Goal: Obtain resource: Download file/media

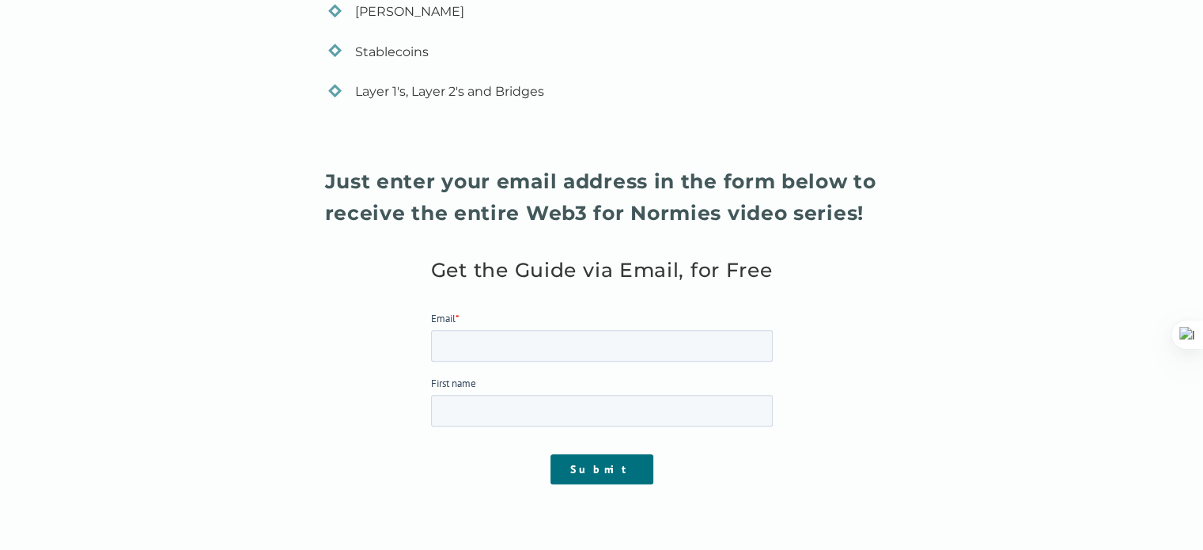
scroll to position [1664, 0]
click at [675, 342] on input "Email *" at bounding box center [601, 346] width 342 height 32
type input "[EMAIL_ADDRESS][DOMAIN_NAME]"
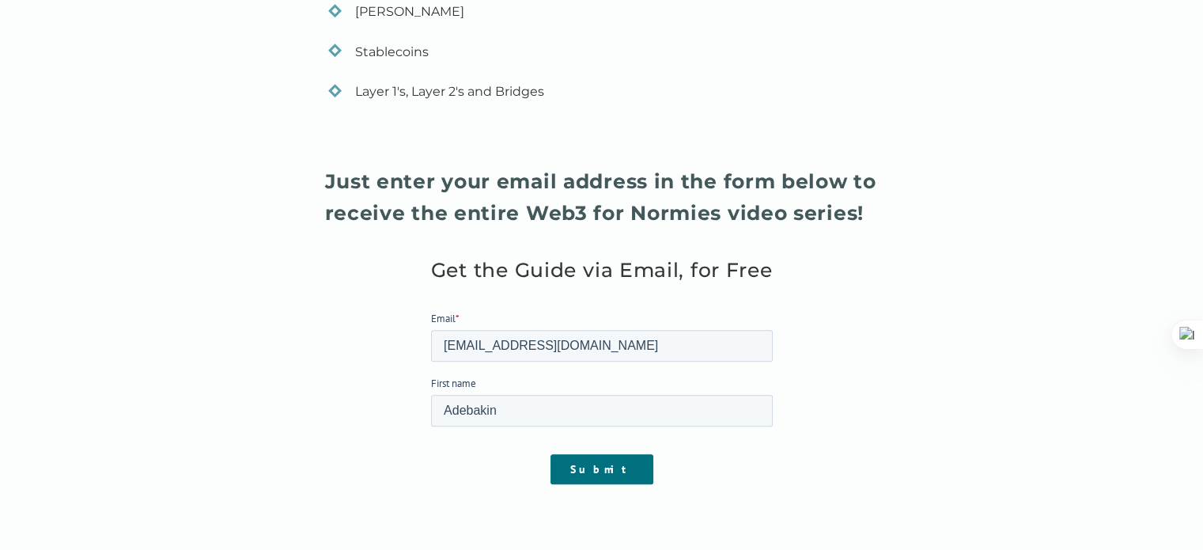
click at [587, 456] on input "Submit" at bounding box center [601, 469] width 103 height 30
click at [606, 452] on div "Submit" at bounding box center [601, 468] width 342 height 57
click at [604, 481] on input "Submit" at bounding box center [601, 469] width 103 height 30
click at [607, 469] on input "Submit" at bounding box center [601, 469] width 103 height 30
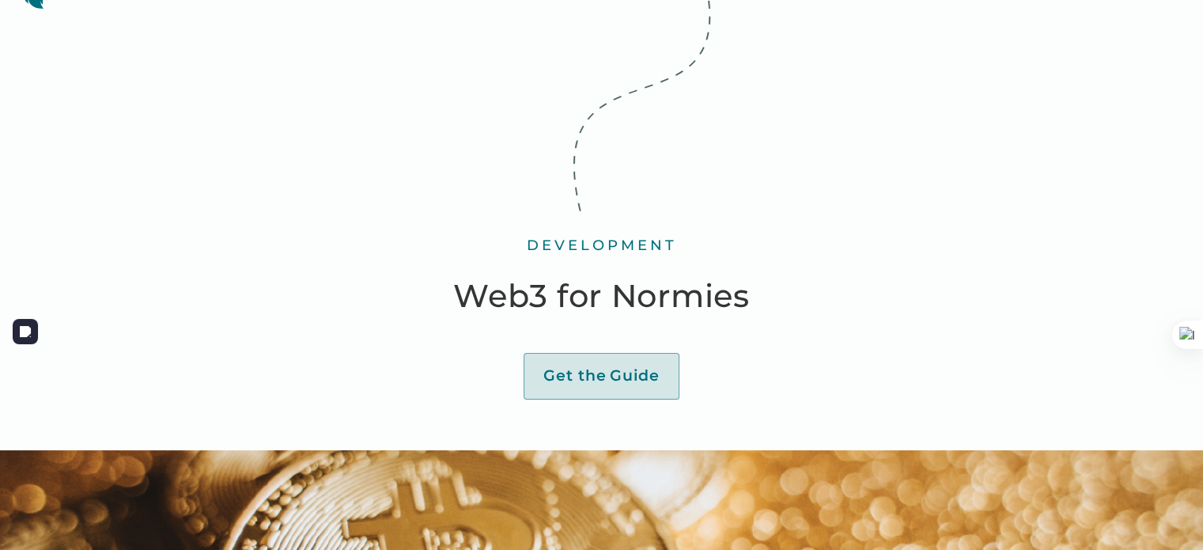
scroll to position [0, 0]
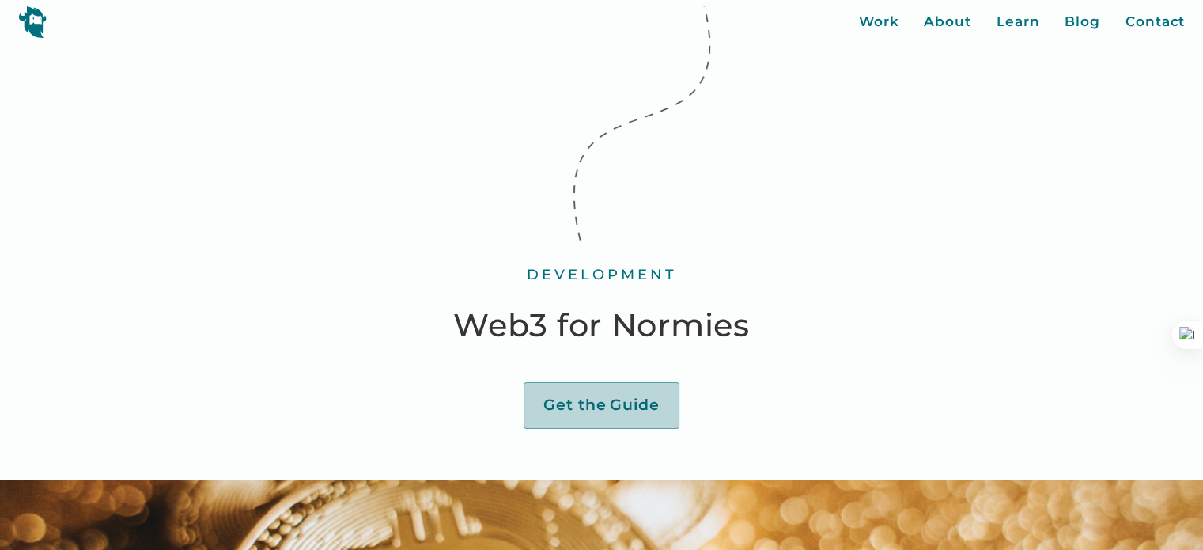
click at [623, 405] on div "Guide" at bounding box center [635, 405] width 50 height 20
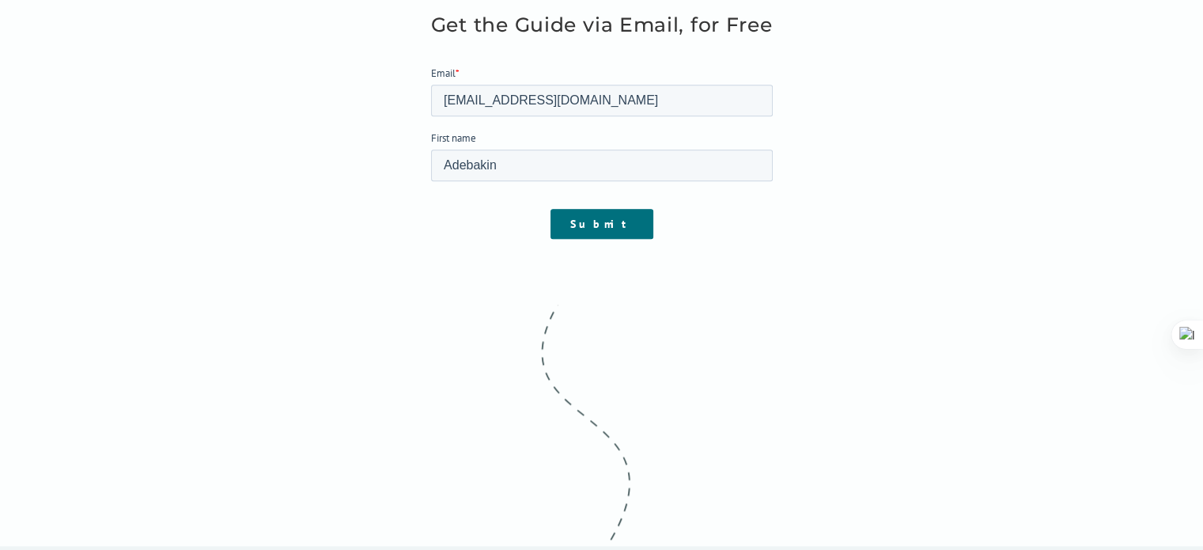
scroll to position [1922, 0]
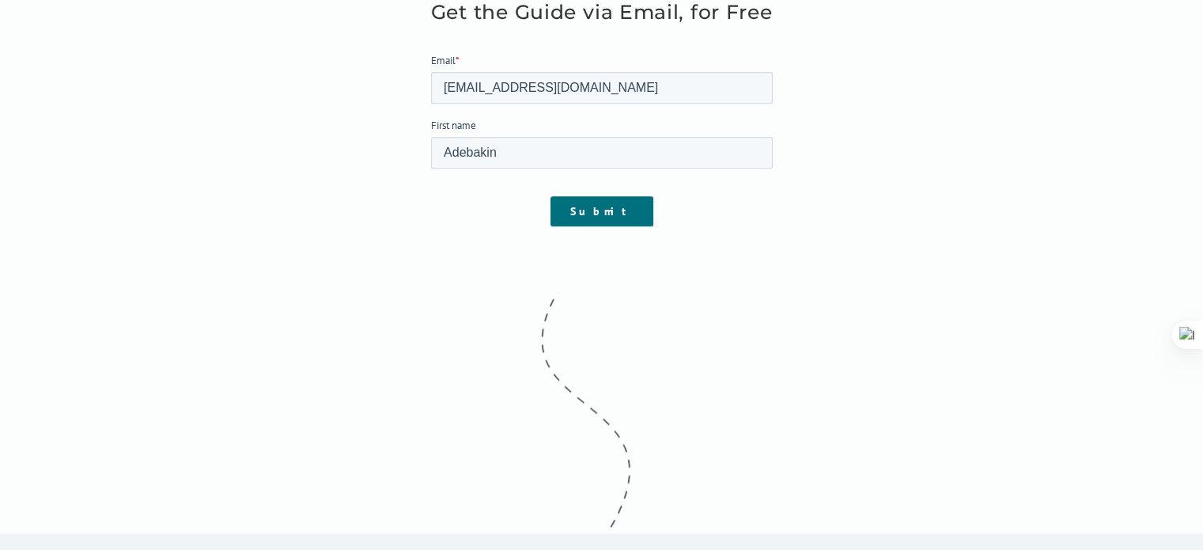
click at [603, 223] on input "Submit" at bounding box center [601, 211] width 103 height 30
click at [599, 202] on input "Submit" at bounding box center [601, 211] width 103 height 30
click at [599, 213] on input "Submit" at bounding box center [601, 211] width 103 height 30
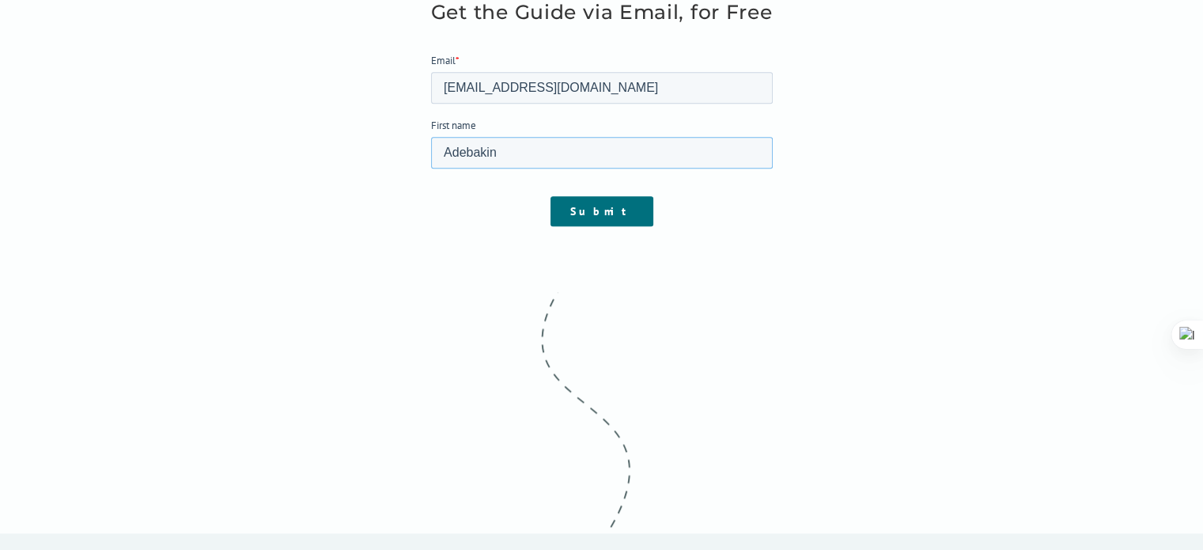
click at [608, 157] on input "Adebakin" at bounding box center [601, 153] width 342 height 32
type input "[PERSON_NAME]"
click at [594, 214] on input "Submit" at bounding box center [601, 211] width 103 height 30
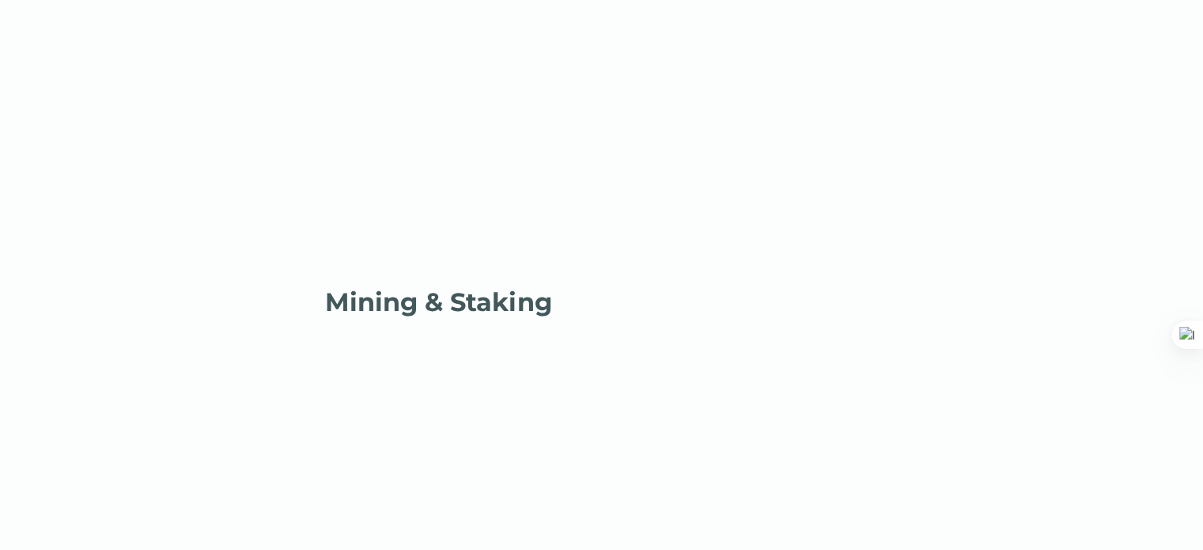
scroll to position [1475, 0]
